Goal: Task Accomplishment & Management: Manage account settings

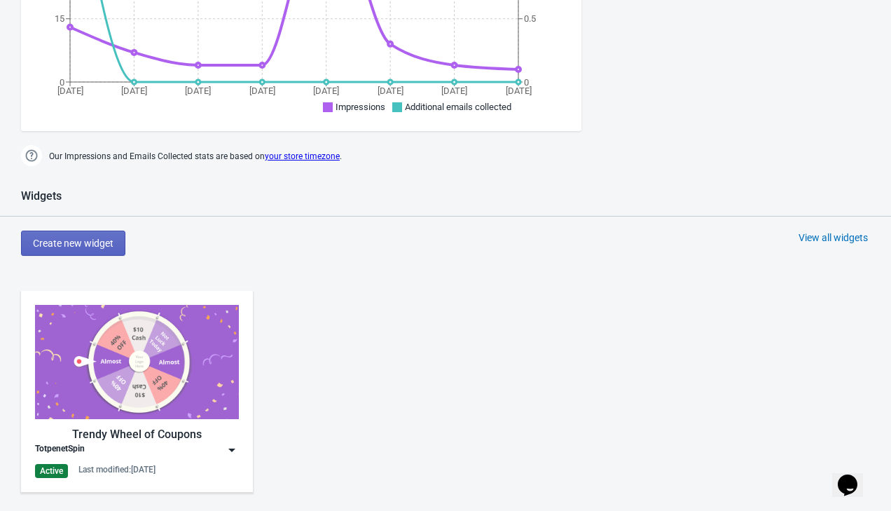
scroll to position [450, 0]
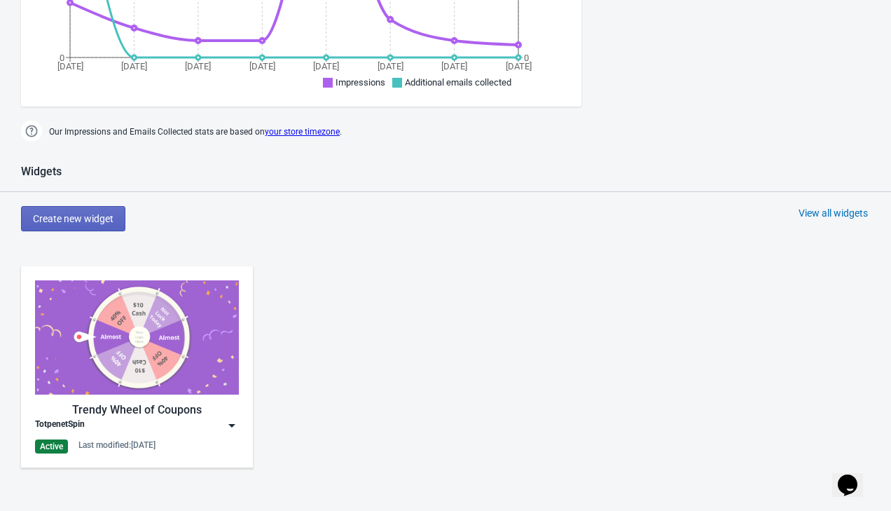
click at [186, 352] on img at bounding box center [137, 337] width 204 height 114
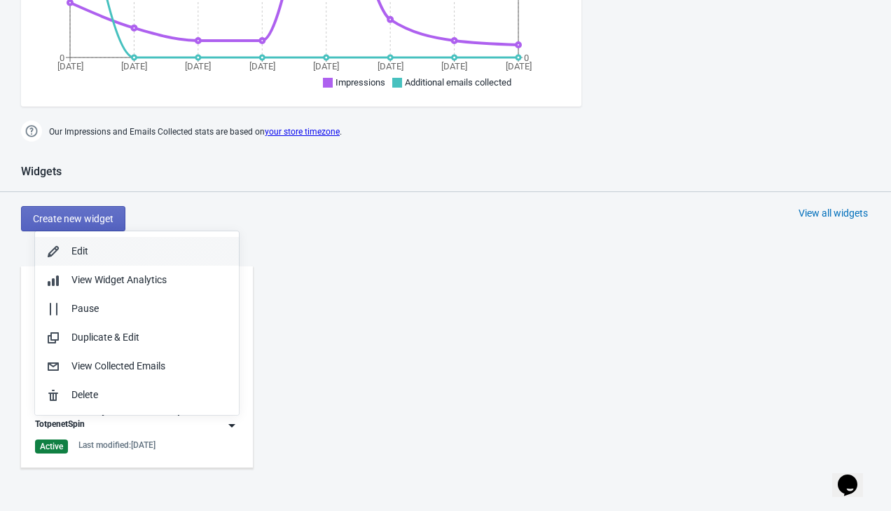
click at [126, 254] on div "Edit" at bounding box center [149, 251] width 156 height 15
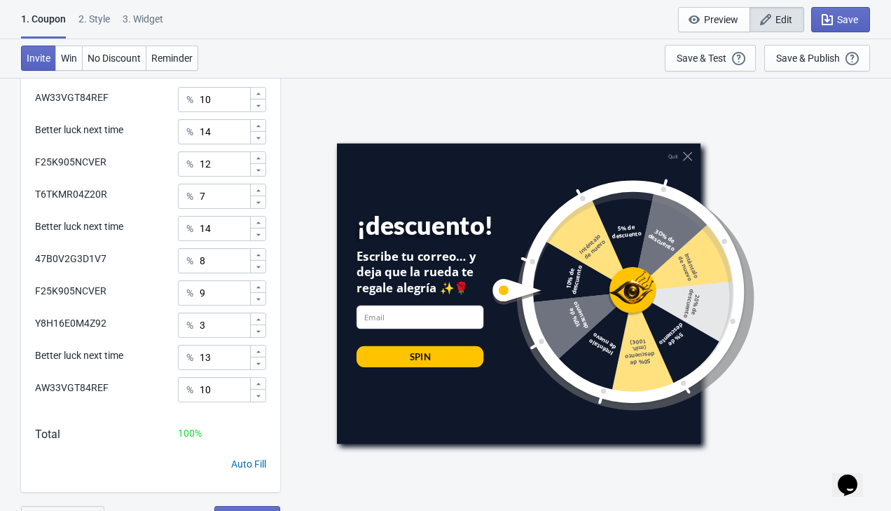
scroll to position [751, 0]
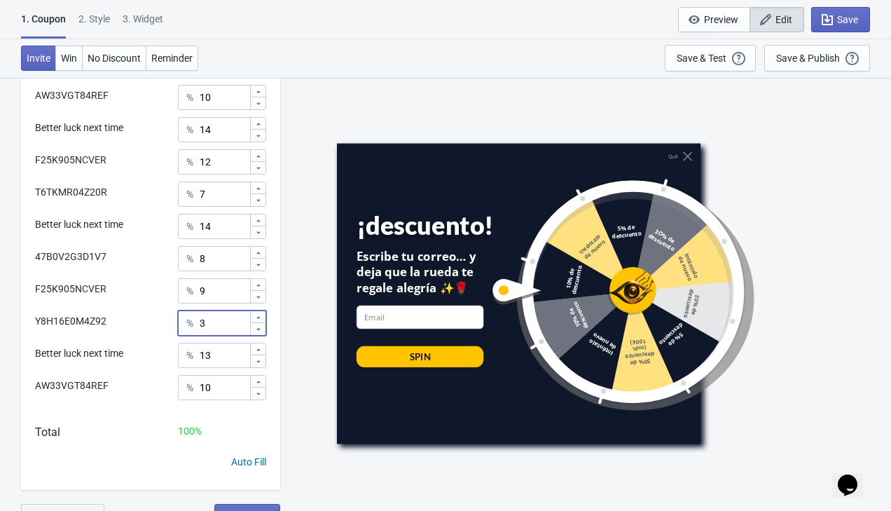
click at [224, 326] on input "3" at bounding box center [224, 322] width 50 height 25
click at [260, 316] on icon at bounding box center [258, 317] width 8 height 8
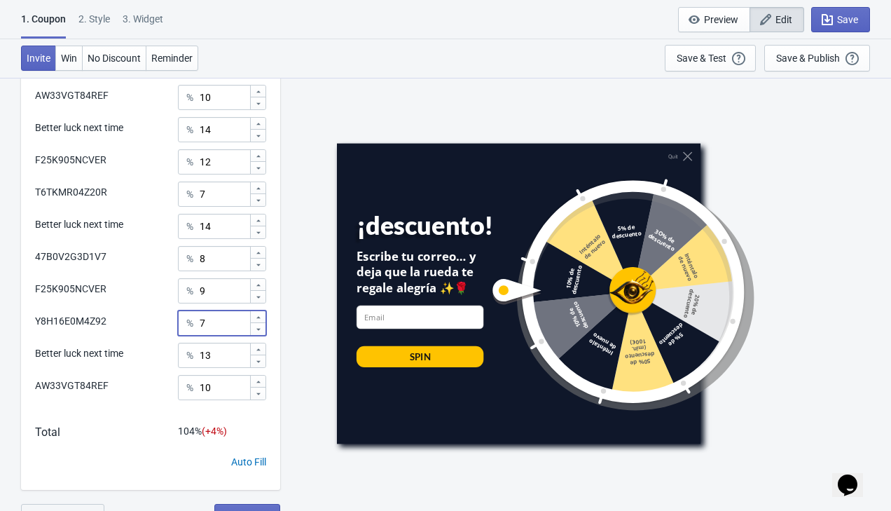
click at [260, 316] on icon at bounding box center [258, 317] width 8 height 8
click at [230, 321] on input "10" at bounding box center [224, 322] width 50 height 25
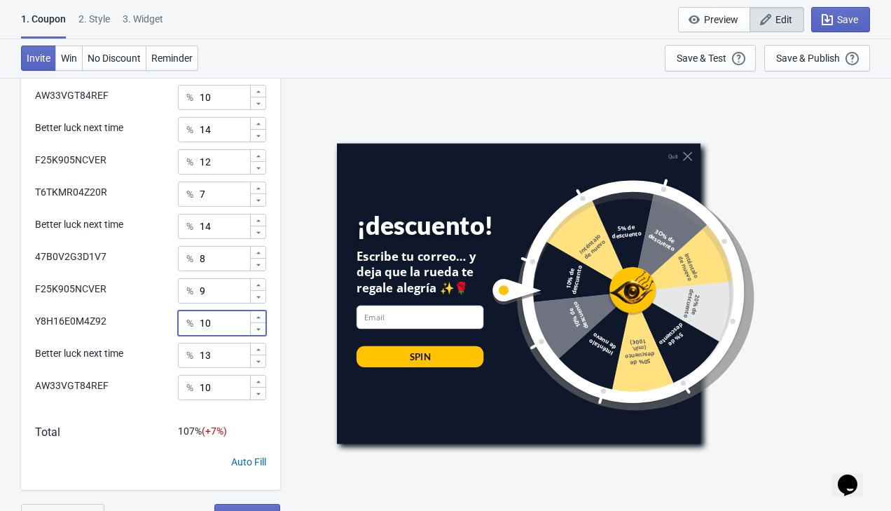
type input "2"
type input "35"
click at [228, 230] on input "14" at bounding box center [224, 226] width 50 height 25
type input "1"
type input "0"
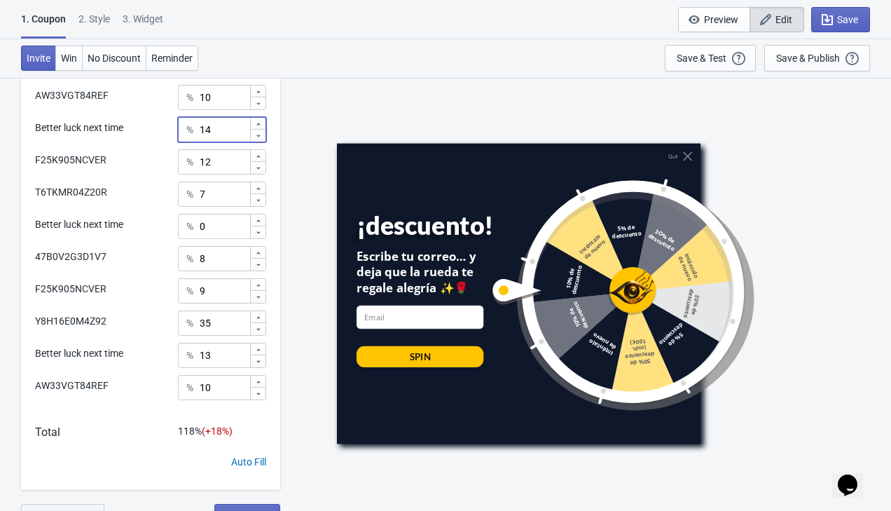
click at [217, 127] on input "14" at bounding box center [224, 129] width 50 height 25
type input "1"
type input "0"
click at [228, 355] on input "13" at bounding box center [224, 354] width 50 height 25
type input "1"
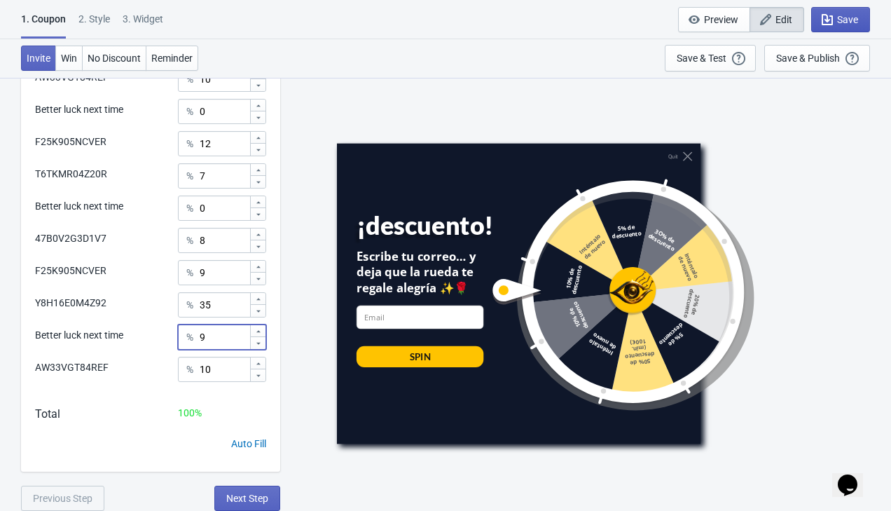
type input "9"
click at [834, 21] on span "Save" at bounding box center [840, 20] width 35 height 14
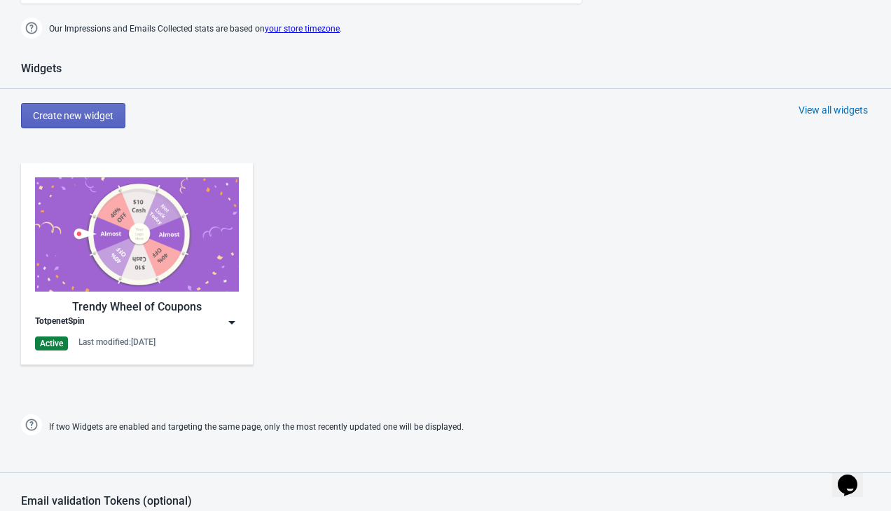
scroll to position [747, 0]
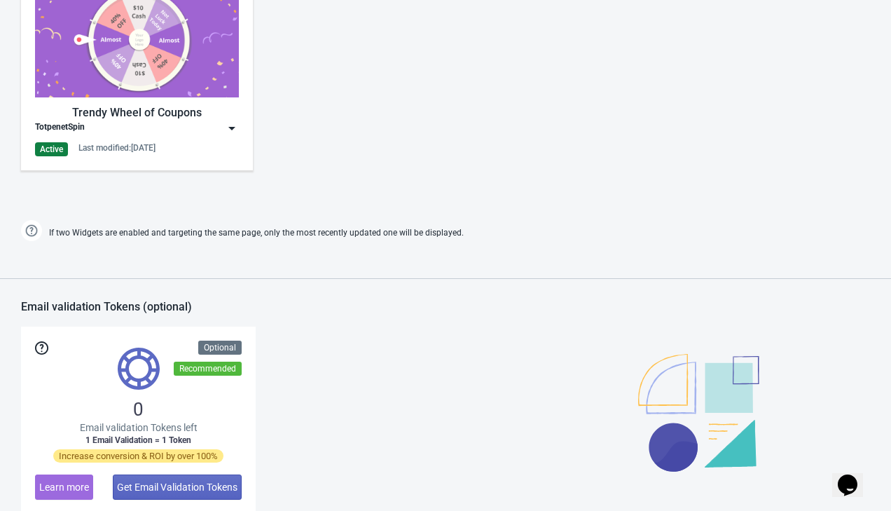
click at [182, 103] on div "Trendy Wheel of Coupons TotpenetSpin Active Last modified: [DATE]" at bounding box center [137, 69] width 204 height 173
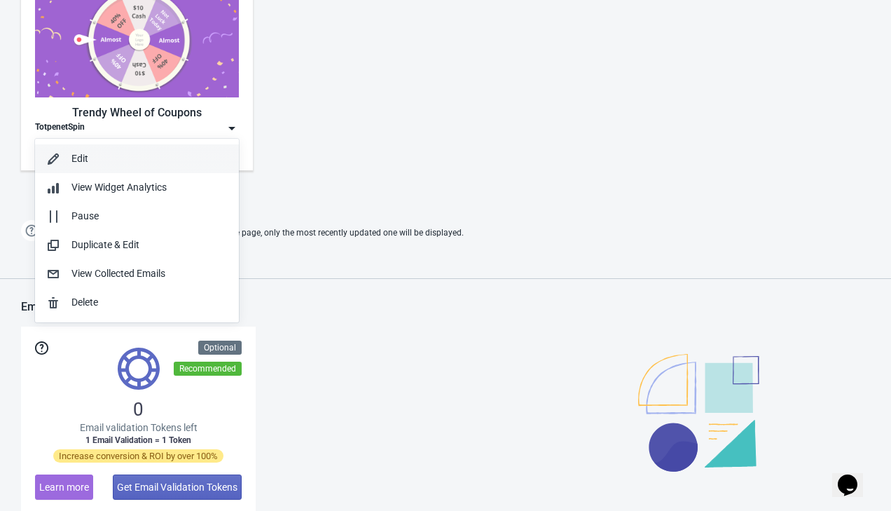
click at [158, 163] on div "Edit" at bounding box center [149, 158] width 156 height 15
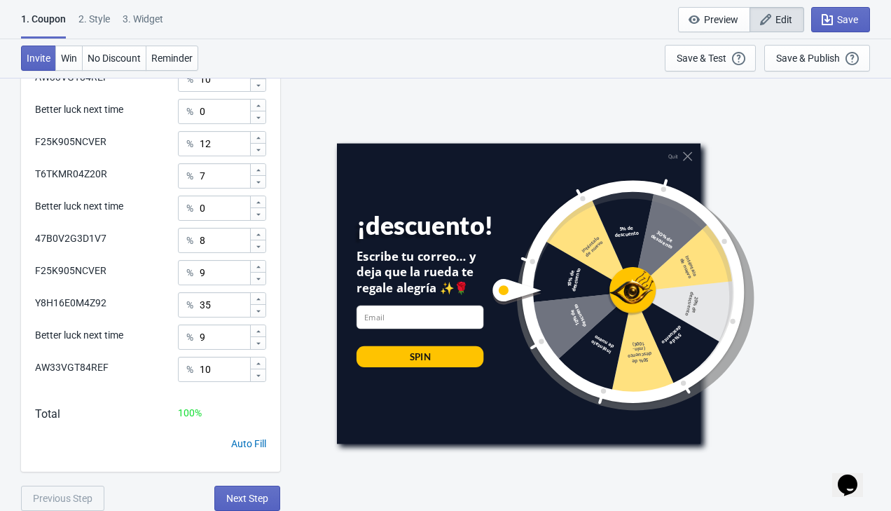
scroll to position [770, 0]
